Goal: Register for event/course

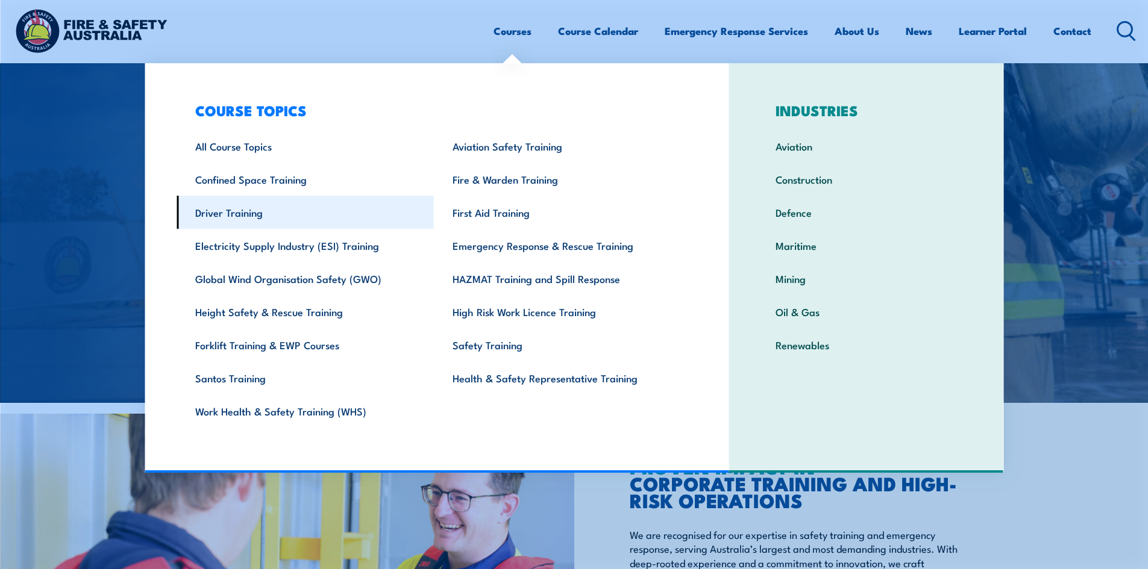
scroll to position [60, 0]
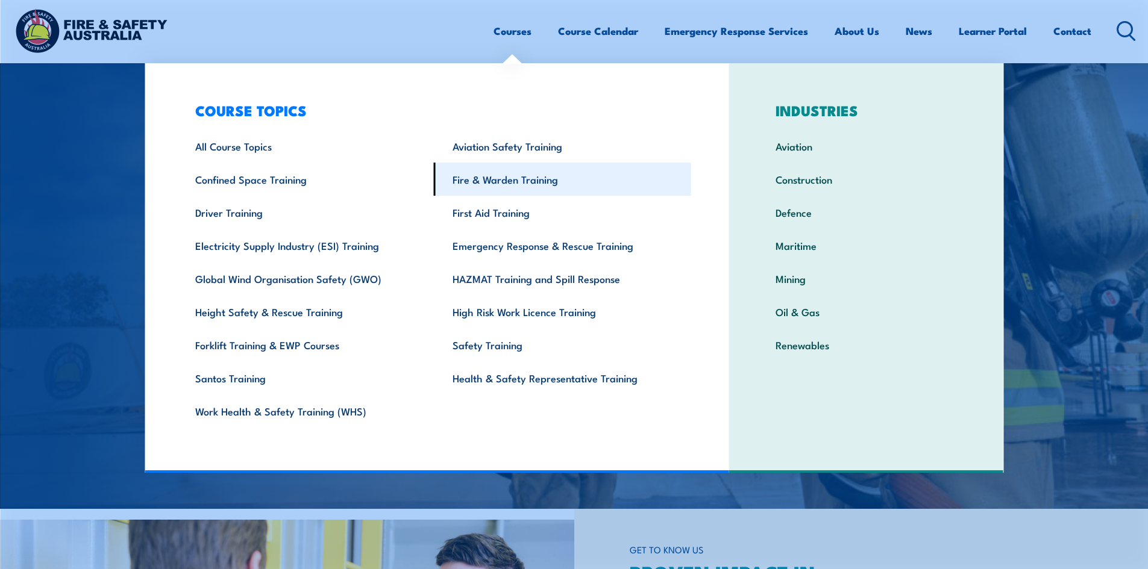
click at [520, 174] on link "Fire & Warden Training" at bounding box center [562, 179] width 257 height 33
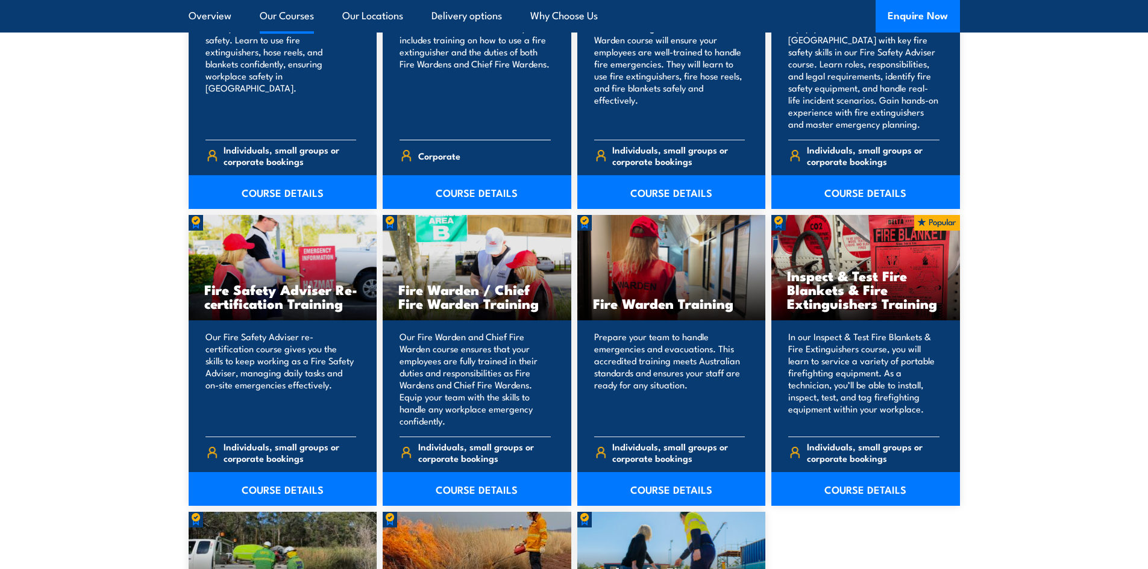
scroll to position [1506, 0]
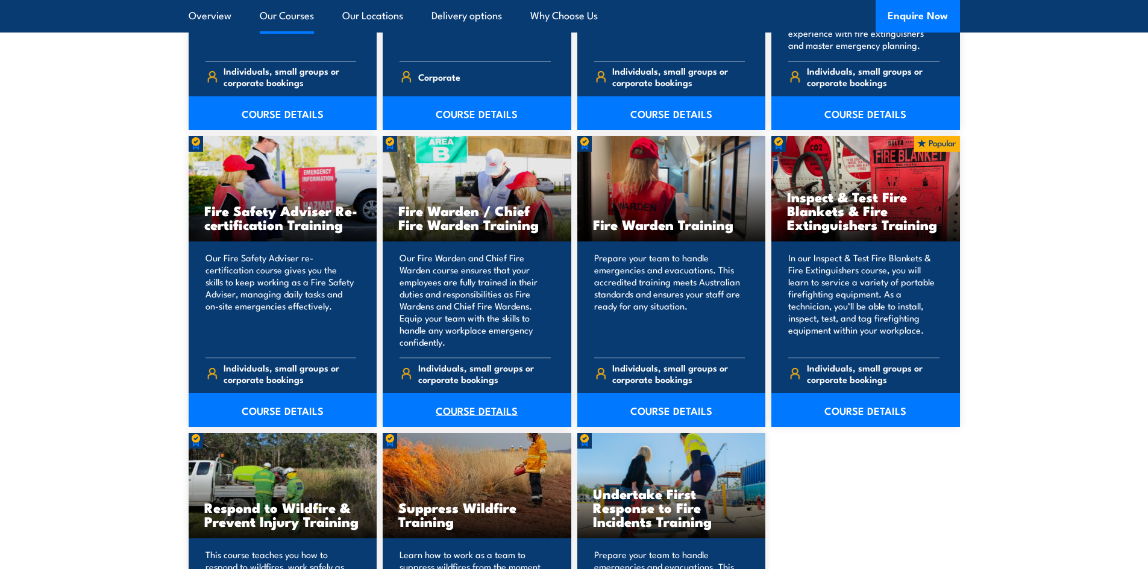
click at [479, 411] on link "COURSE DETAILS" at bounding box center [477, 410] width 189 height 34
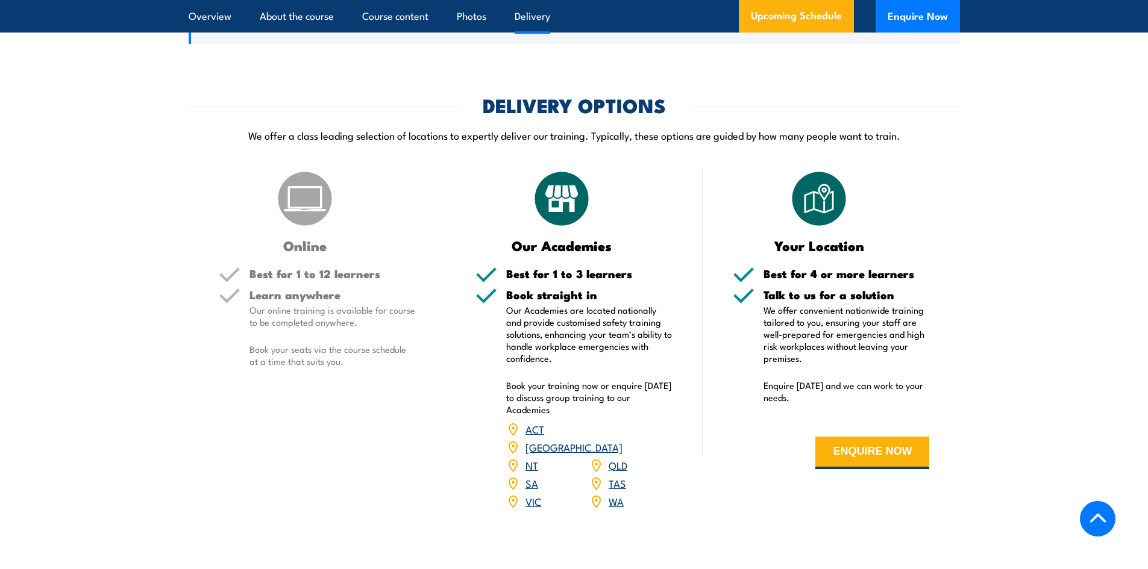
scroll to position [1566, 0]
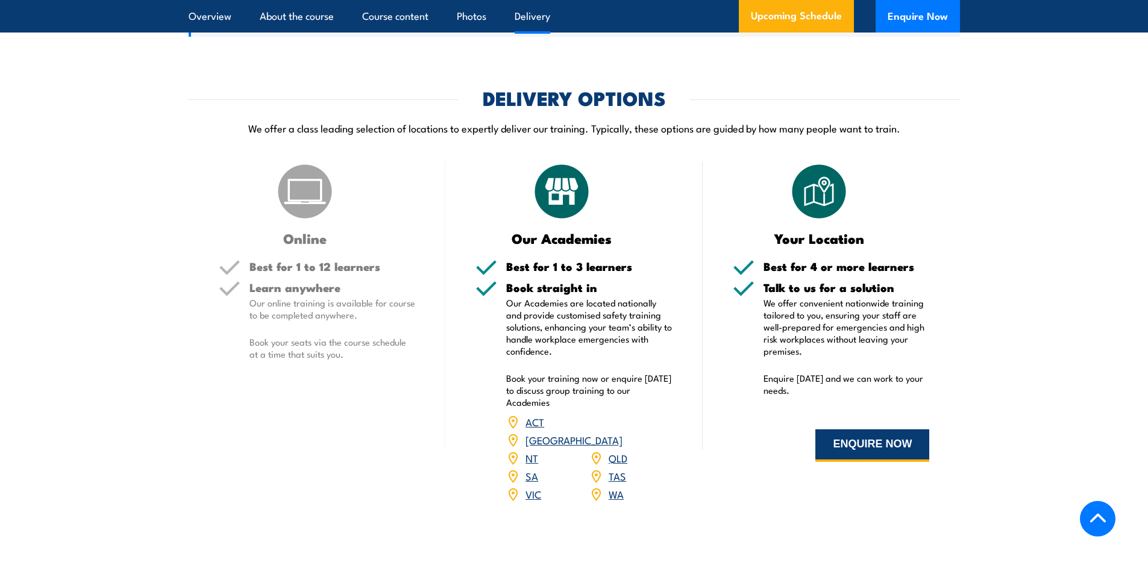
click at [862, 449] on button "ENQUIRE NOW" at bounding box center [872, 446] width 114 height 33
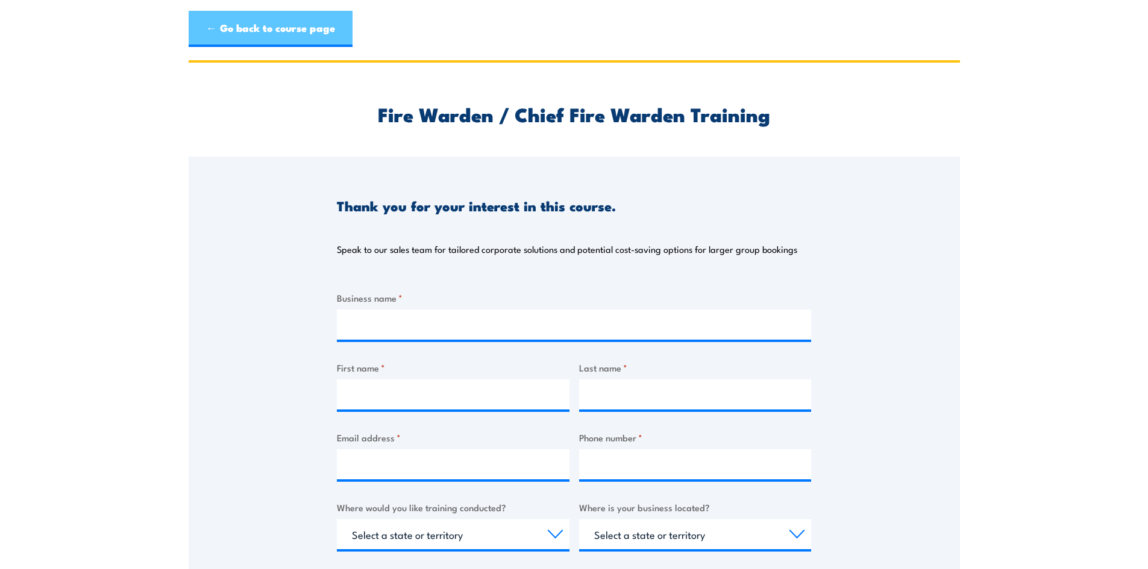
click at [240, 27] on link "← Go back to course page" at bounding box center [271, 29] width 164 height 36
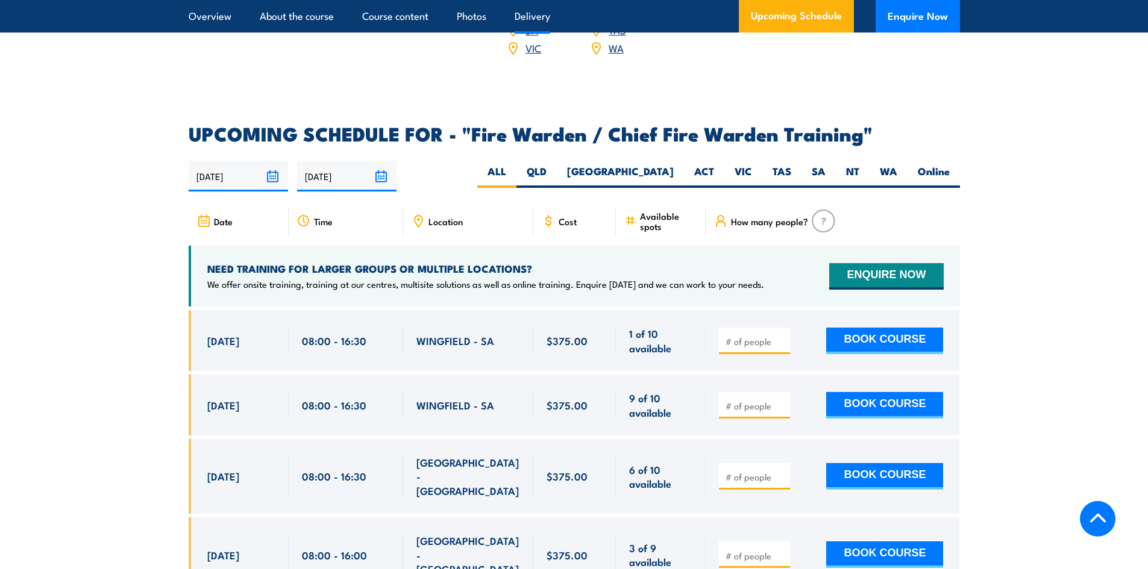
scroll to position [2013, 0]
click at [735, 164] on label "VIC" at bounding box center [743, 175] width 38 height 23
click at [752, 164] on input "VIC" at bounding box center [756, 168] width 8 height 8
radio input "true"
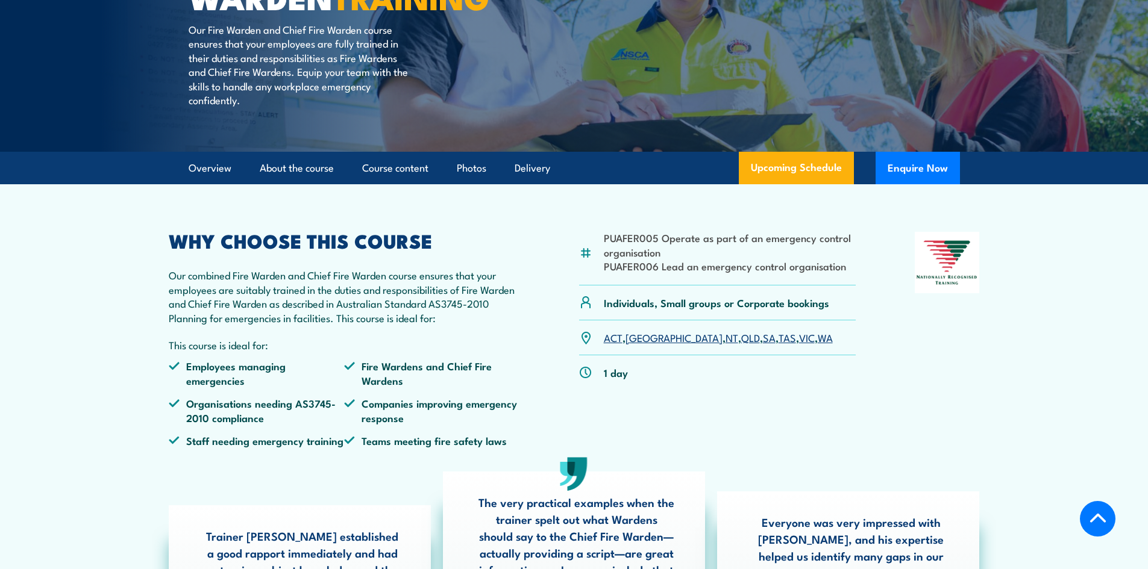
scroll to position [146, 0]
